Goal: Leave review/rating

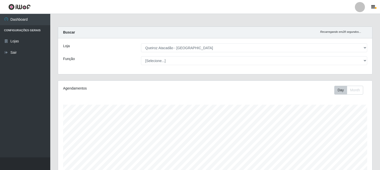
select select "464"
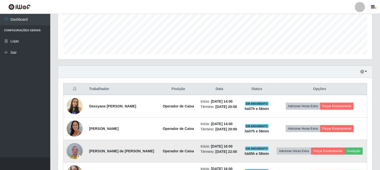
scroll to position [120, 0]
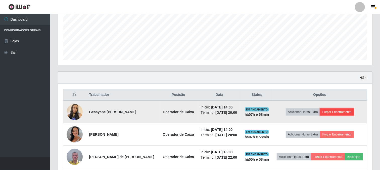
click at [348, 113] on button "Forçar Encerramento" at bounding box center [337, 111] width 34 height 7
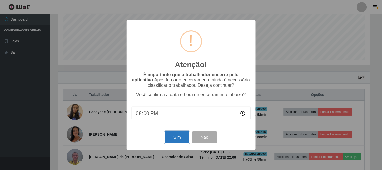
click at [181, 140] on button "Sim" at bounding box center [177, 137] width 24 height 12
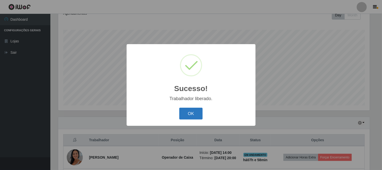
click at [195, 114] on button "OK" at bounding box center [190, 113] width 23 height 12
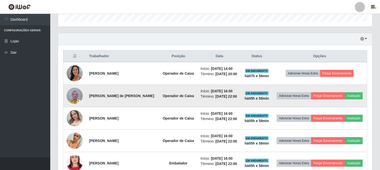
scroll to position [159, 0]
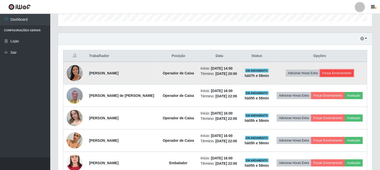
click at [347, 76] on button "Forçar Encerramento" at bounding box center [337, 72] width 34 height 7
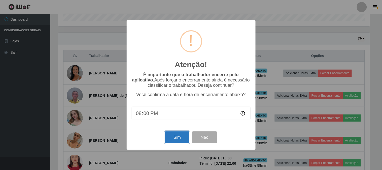
click at [174, 139] on button "Sim" at bounding box center [177, 137] width 24 height 12
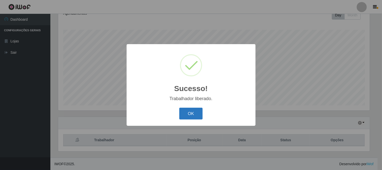
click at [196, 111] on button "OK" at bounding box center [190, 113] width 23 height 12
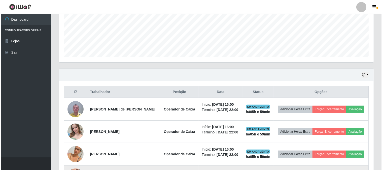
scroll to position [180, 0]
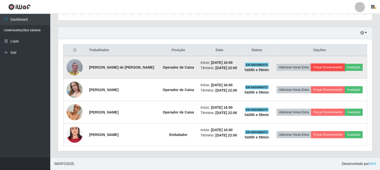
click at [345, 64] on button "Forçar Encerramento" at bounding box center [328, 67] width 34 height 7
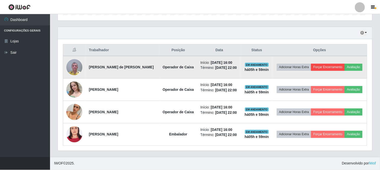
scroll to position [104, 311]
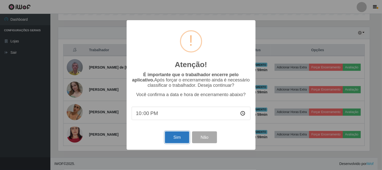
click at [175, 141] on button "Sim" at bounding box center [177, 137] width 24 height 12
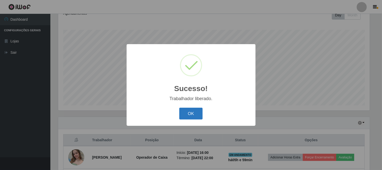
click at [195, 114] on button "OK" at bounding box center [190, 113] width 23 height 12
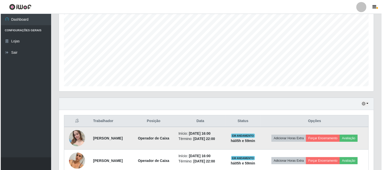
scroll to position [0, 0]
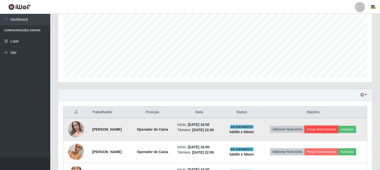
click at [339, 126] on button "Forçar Encerramento" at bounding box center [322, 129] width 34 height 7
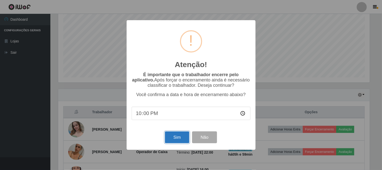
click at [180, 134] on button "Sim" at bounding box center [177, 137] width 24 height 12
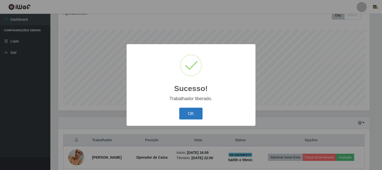
click at [201, 115] on button "OK" at bounding box center [190, 113] width 23 height 12
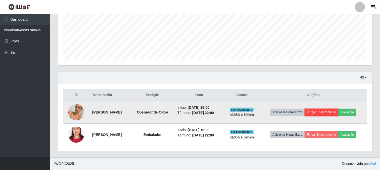
click at [339, 108] on button "Forçar Encerramento" at bounding box center [322, 111] width 34 height 7
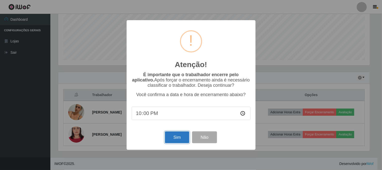
click at [182, 138] on button "Sim" at bounding box center [177, 137] width 24 height 12
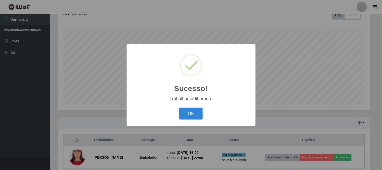
click at [194, 111] on button "OK" at bounding box center [190, 113] width 23 height 12
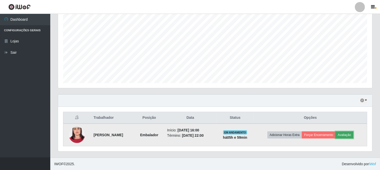
click at [350, 135] on button "Avaliação" at bounding box center [345, 134] width 18 height 7
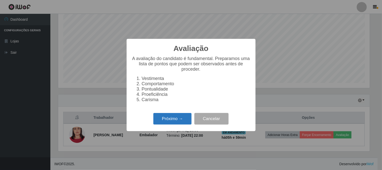
click at [179, 124] on button "Próximo →" at bounding box center [172, 119] width 38 height 12
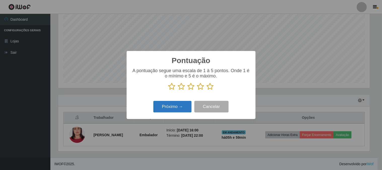
click at [161, 109] on button "Próximo →" at bounding box center [172, 107] width 38 height 12
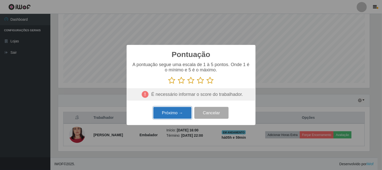
click at [162, 108] on button "Próximo →" at bounding box center [172, 113] width 38 height 12
click at [212, 80] on icon at bounding box center [210, 80] width 7 height 8
click at [207, 84] on input "radio" at bounding box center [207, 84] width 0 height 0
drag, startPoint x: 179, startPoint y: 123, endPoint x: 178, endPoint y: 116, distance: 7.2
click at [178, 117] on div "Pontuação × A pontuação segue uma escala de 1 à 5 pontos. Onde 1 é o mínimo e 5…" at bounding box center [191, 85] width 129 height 80
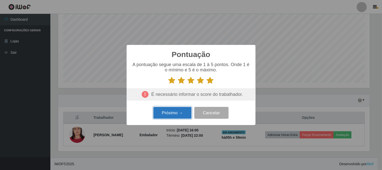
click at [177, 115] on button "Próximo →" at bounding box center [172, 113] width 38 height 12
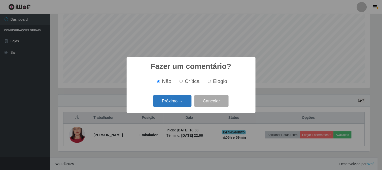
click at [182, 106] on button "Próximo →" at bounding box center [172, 101] width 38 height 12
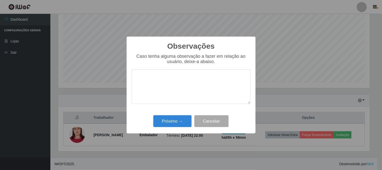
click at [185, 128] on div "Próximo → Cancelar" at bounding box center [191, 121] width 119 height 14
click at [188, 122] on button "Próximo →" at bounding box center [172, 121] width 38 height 12
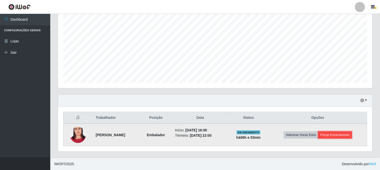
click at [343, 134] on button "Forçar Encerramento" at bounding box center [335, 134] width 34 height 7
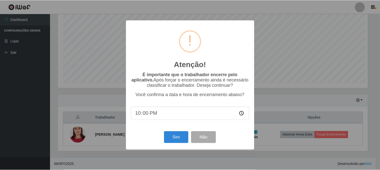
scroll to position [104, 311]
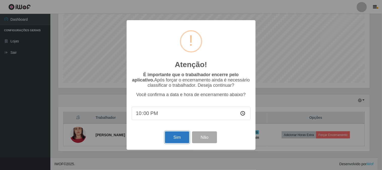
click at [179, 137] on button "Sim" at bounding box center [177, 137] width 24 height 12
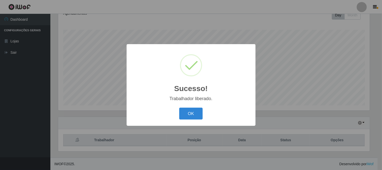
click at [202, 128] on div "Sucesso! × Trabalhador liberado. OK Cancel" at bounding box center [191, 85] width 382 height 170
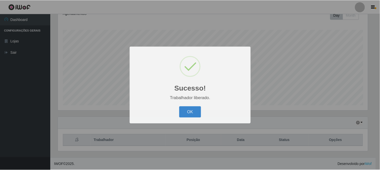
scroll to position [104, 314]
